Goal: Task Accomplishment & Management: Manage account settings

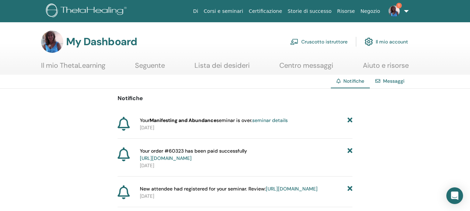
click at [331, 43] on link "Cruscotto istruttore" at bounding box center [318, 41] width 57 height 15
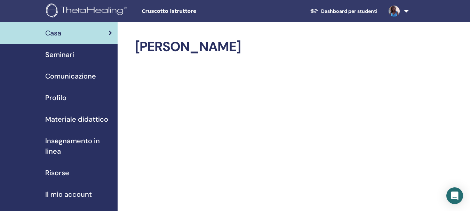
click at [69, 55] on span "Seminari" at bounding box center [59, 54] width 29 height 10
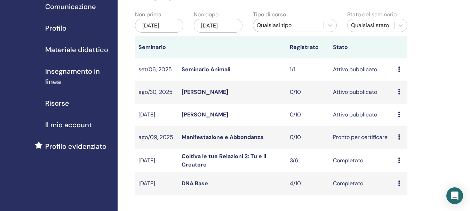
scroll to position [104, 0]
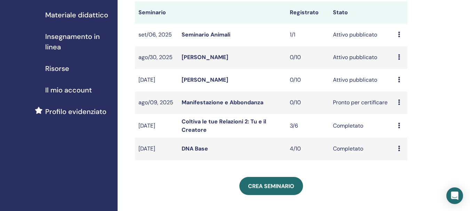
click at [400, 101] on icon at bounding box center [399, 103] width 2 height 6
click at [403, 137] on p "Annulla" at bounding box center [403, 138] width 31 height 8
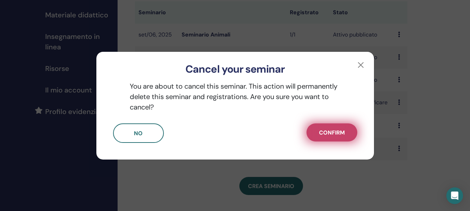
click at [333, 133] on span "Confirm" at bounding box center [332, 132] width 26 height 7
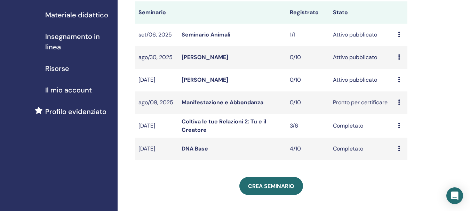
click at [234, 103] on link "Manifestazione e Abbondanza" at bounding box center [223, 102] width 82 height 7
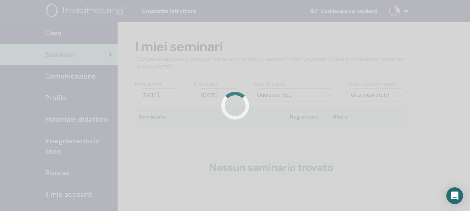
scroll to position [104, 0]
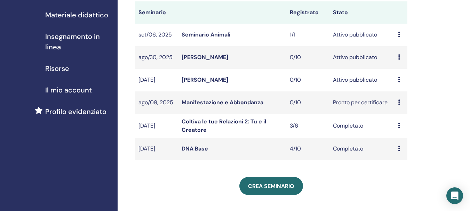
click at [399, 102] on icon at bounding box center [399, 103] width 2 height 6
click at [399, 117] on link "Modificare" at bounding box center [400, 118] width 27 height 7
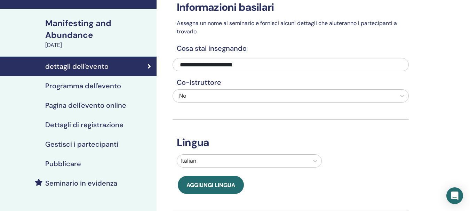
scroll to position [35, 0]
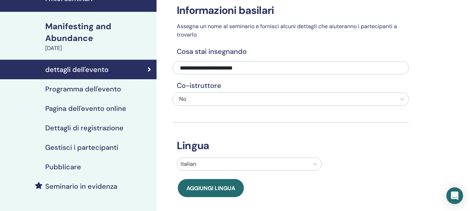
click at [176, 61] on div "**********" at bounding box center [291, 147] width 236 height 320
drag, startPoint x: 382, startPoint y: 160, endPoint x: 475, endPoint y: 170, distance: 93.9
click at [386, 160] on div "Italian" at bounding box center [291, 164] width 238 height 13
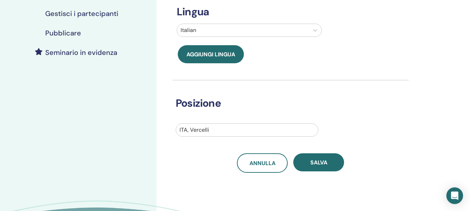
scroll to position [209, 0]
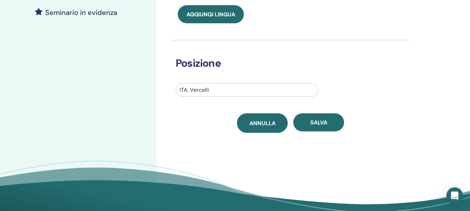
click at [268, 125] on span "Annulla" at bounding box center [263, 123] width 26 height 7
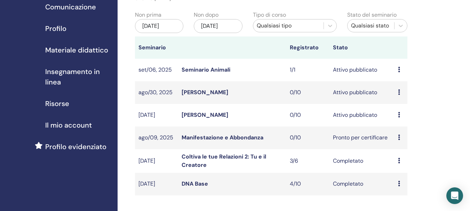
scroll to position [70, 0]
click at [399, 137] on icon at bounding box center [399, 137] width 2 height 6
click at [394, 175] on p "Annulla" at bounding box center [402, 175] width 31 height 8
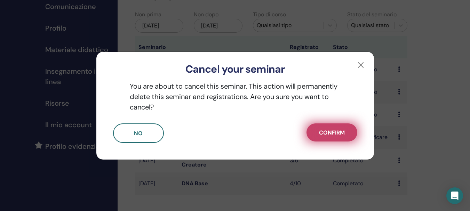
click at [333, 130] on span "Confirm" at bounding box center [332, 132] width 26 height 7
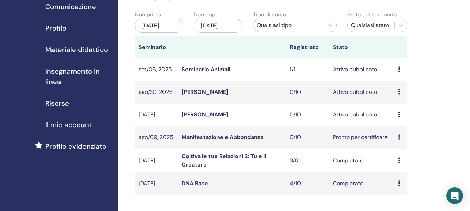
click at [399, 138] on icon at bounding box center [399, 137] width 2 height 6
click at [400, 155] on link "Modificare" at bounding box center [400, 153] width 27 height 7
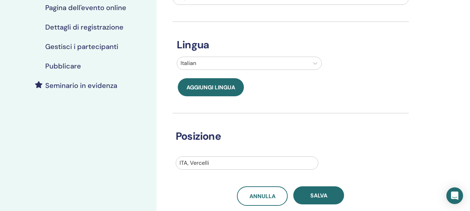
scroll to position [174, 0]
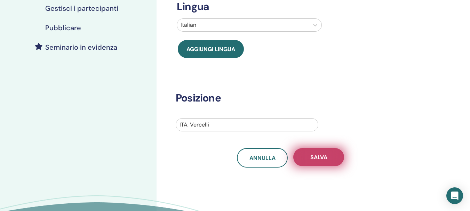
click at [324, 157] on span "Salva" at bounding box center [319, 157] width 17 height 7
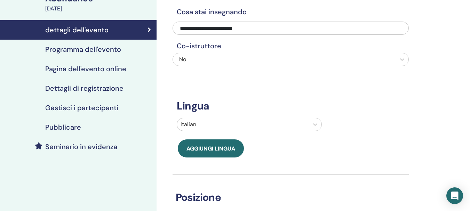
scroll to position [139, 0]
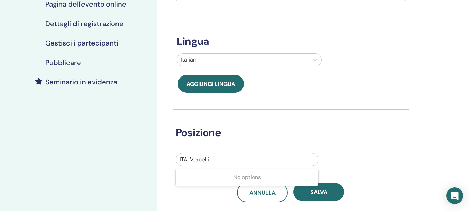
drag, startPoint x: 235, startPoint y: 159, endPoint x: 333, endPoint y: 154, distance: 97.6
click at [302, 154] on div "ITA, Vercelli" at bounding box center [247, 160] width 142 height 13
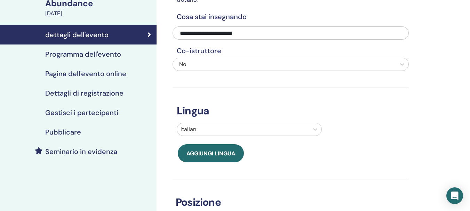
scroll to position [104, 0]
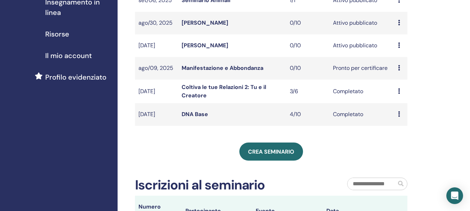
scroll to position [139, 0]
click at [399, 67] on icon at bounding box center [399, 68] width 2 height 6
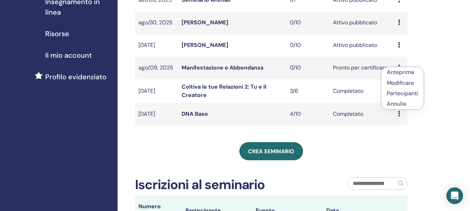
click at [398, 93] on link "Partecipanti" at bounding box center [402, 93] width 31 height 7
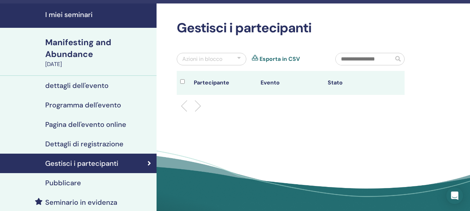
scroll to position [35, 0]
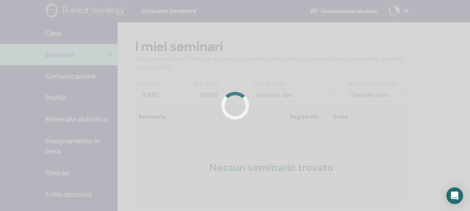
scroll to position [139, 0]
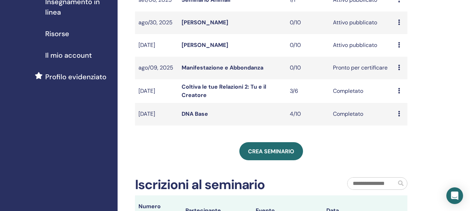
drag, startPoint x: 230, startPoint y: 66, endPoint x: 358, endPoint y: 147, distance: 151.1
click at [358, 147] on div "Crea seminario" at bounding box center [271, 151] width 273 height 18
drag, startPoint x: 355, startPoint y: 66, endPoint x: 422, endPoint y: 140, distance: 99.3
click at [422, 140] on div "I miei seminari Puoi personalizzare il filtro per esplorare i prossimi seminari…" at bounding box center [294, 114] width 353 height 463
click at [237, 69] on link "Manifestazione e Abbondanza" at bounding box center [223, 67] width 82 height 7
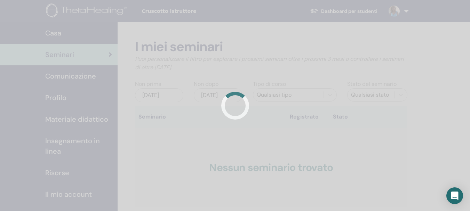
scroll to position [139, 0]
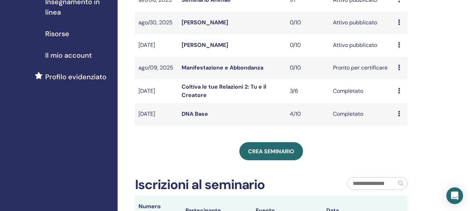
click at [218, 66] on link "Manifestazione e Abbondanza" at bounding box center [223, 67] width 82 height 7
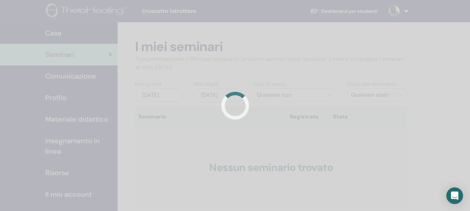
scroll to position [139, 0]
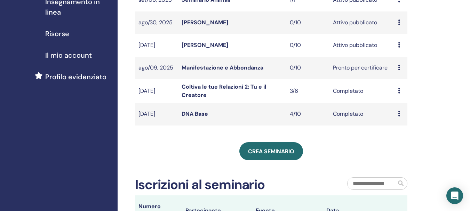
drag, startPoint x: 226, startPoint y: 68, endPoint x: 365, endPoint y: 146, distance: 159.6
click at [365, 146] on div "Crea seminario" at bounding box center [271, 151] width 273 height 18
click at [399, 69] on icon at bounding box center [399, 68] width 2 height 6
click at [400, 105] on p "Annulla" at bounding box center [402, 106] width 31 height 8
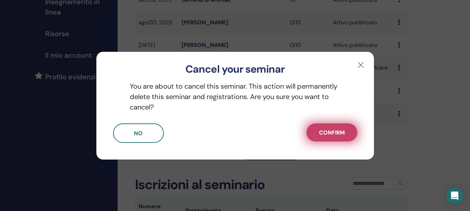
click at [331, 131] on span "Confirm" at bounding box center [332, 132] width 26 height 7
